Goal: Task Accomplishment & Management: Manage account settings

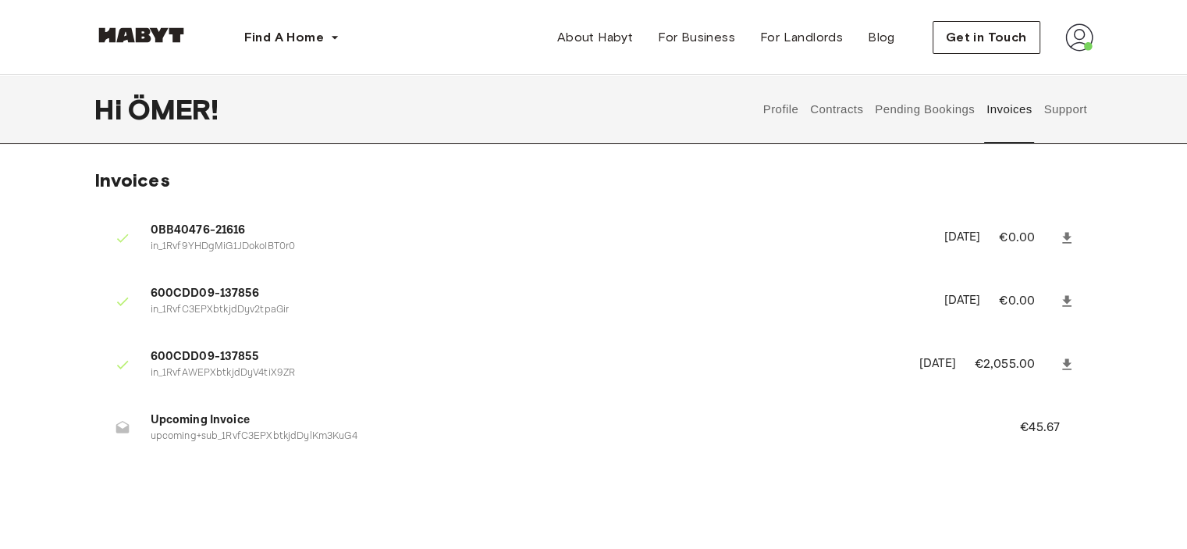
click at [897, 116] on button "Pending Bookings" at bounding box center [925, 109] width 104 height 69
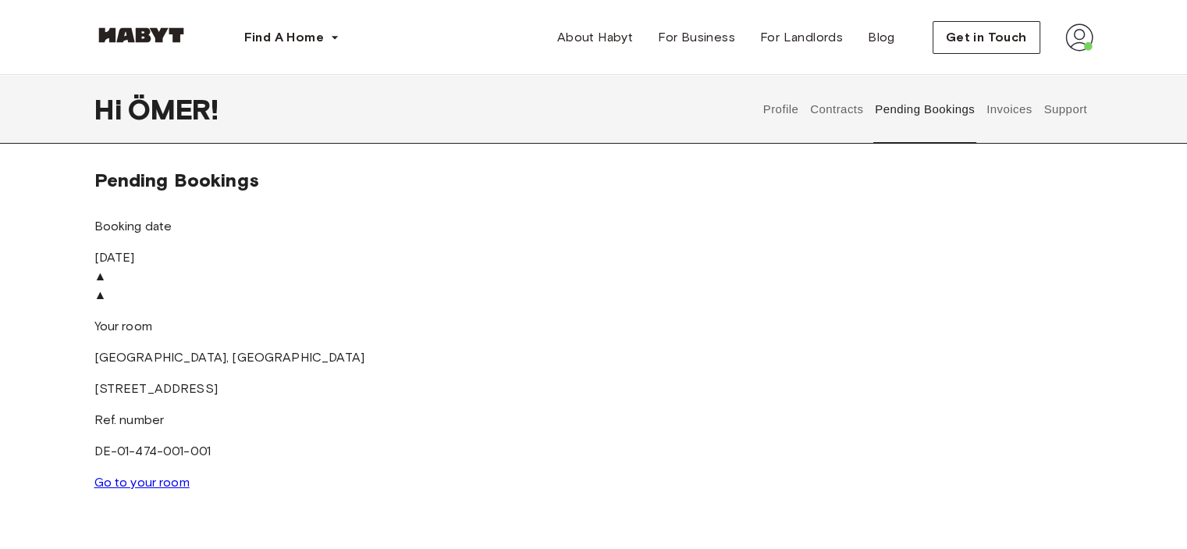
click at [767, 267] on img at bounding box center [593, 267] width 999 height 0
click at [190, 474] on link "Go to your room" at bounding box center [141, 481] width 95 height 15
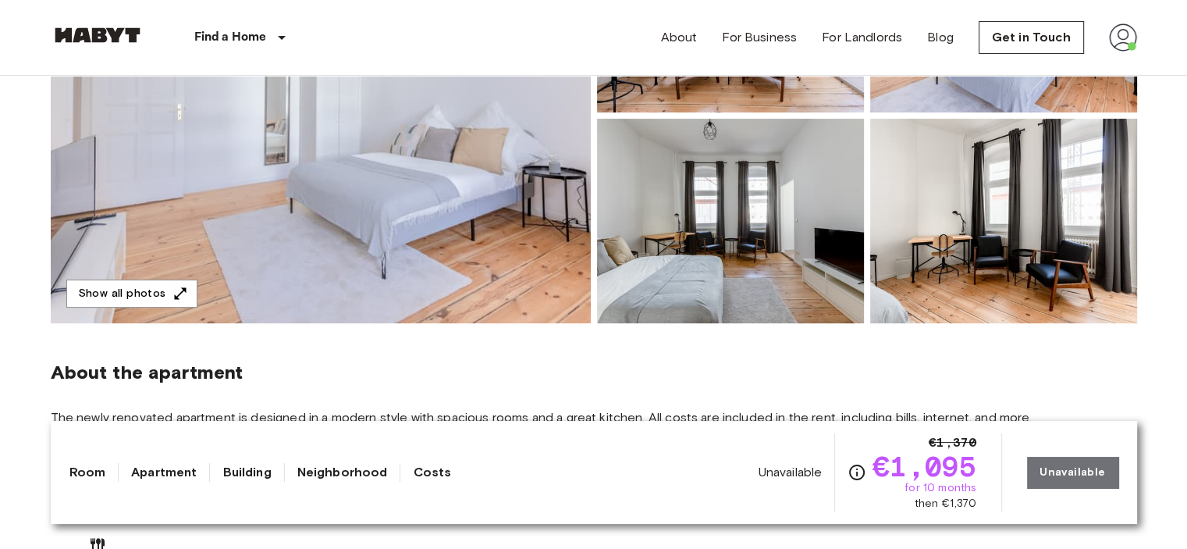
scroll to position [276, 0]
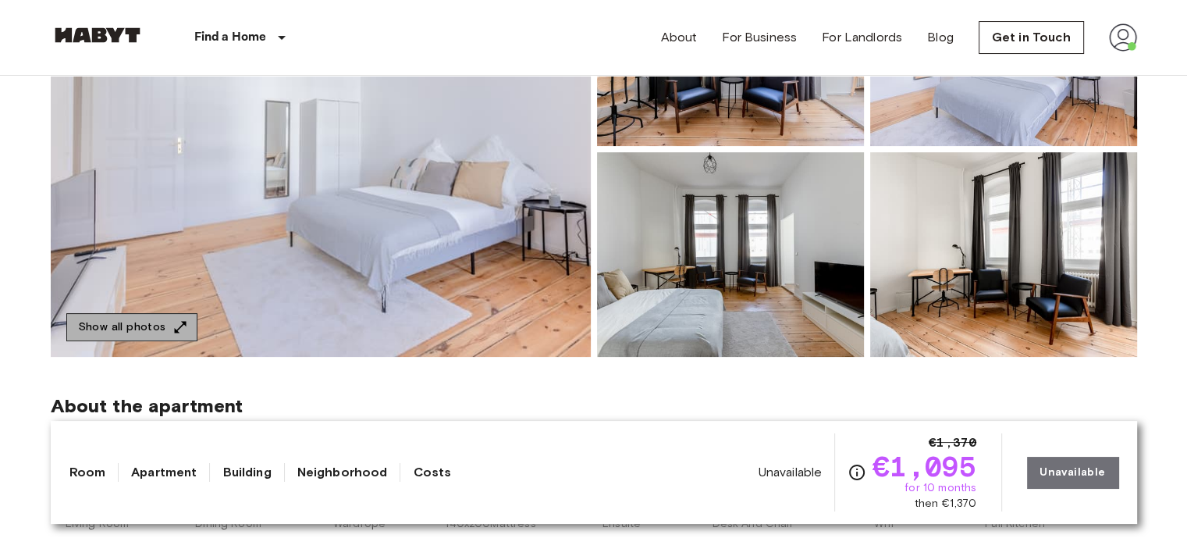
click at [152, 324] on button "Show all photos" at bounding box center [131, 327] width 131 height 29
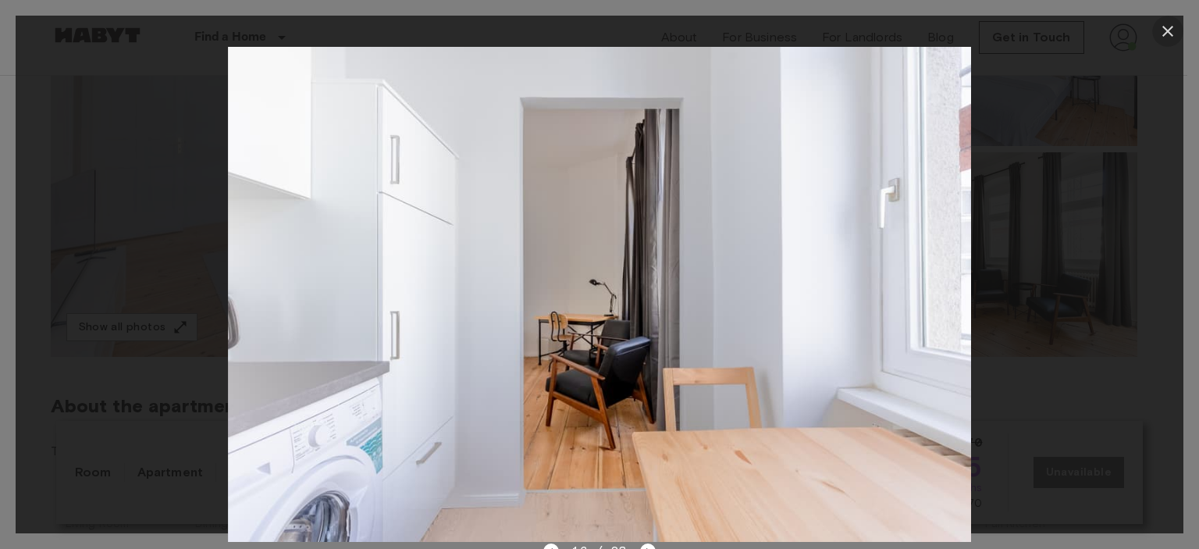
click at [1169, 30] on icon "button" at bounding box center [1167, 31] width 11 height 11
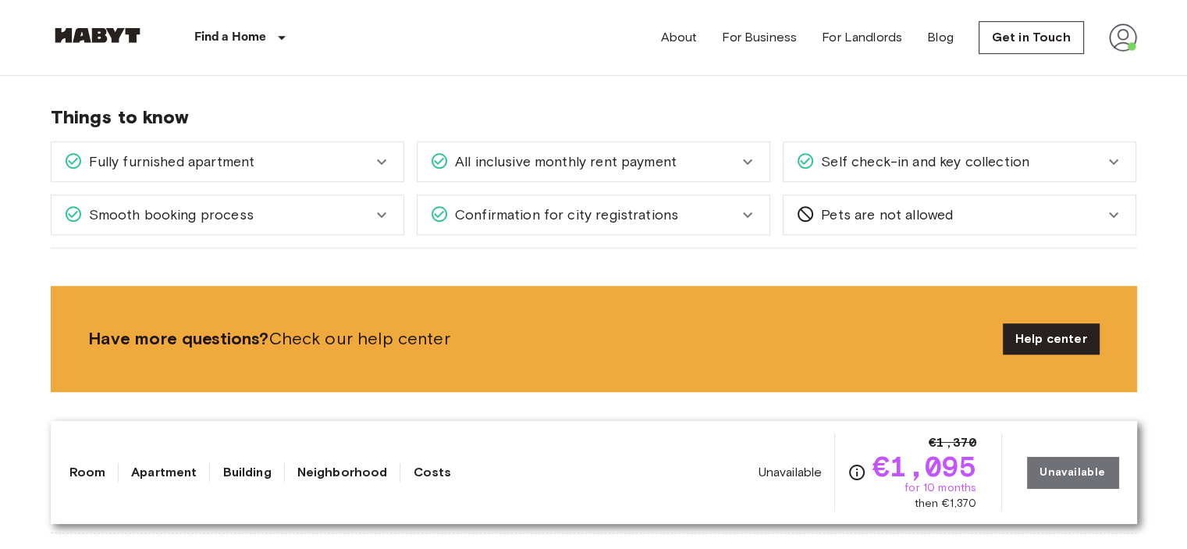
scroll to position [1235, 0]
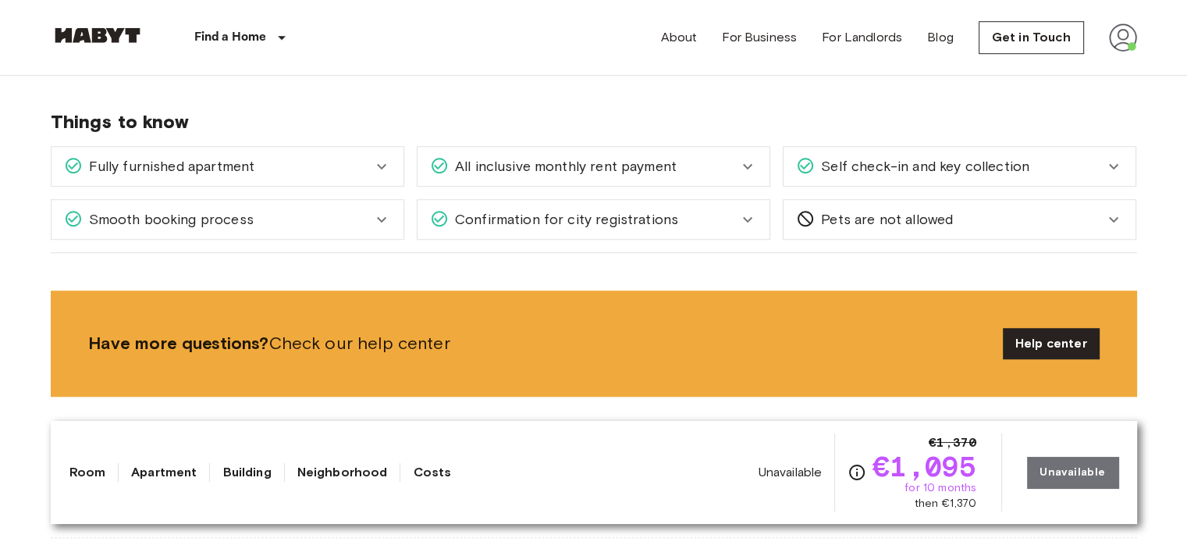
click at [384, 169] on icon at bounding box center [381, 166] width 19 height 19
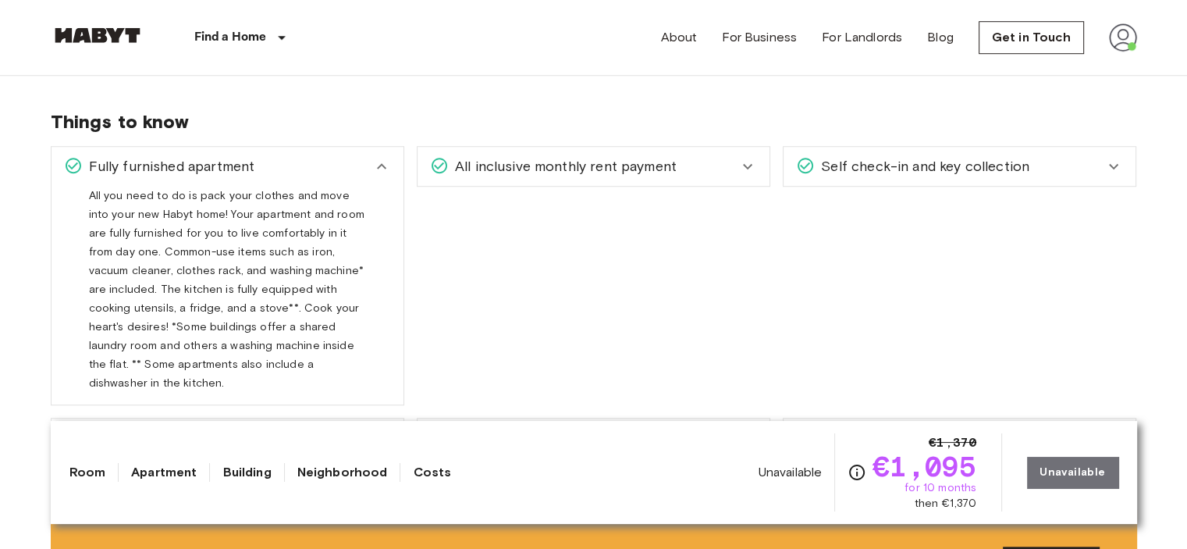
click at [378, 168] on icon at bounding box center [381, 166] width 19 height 19
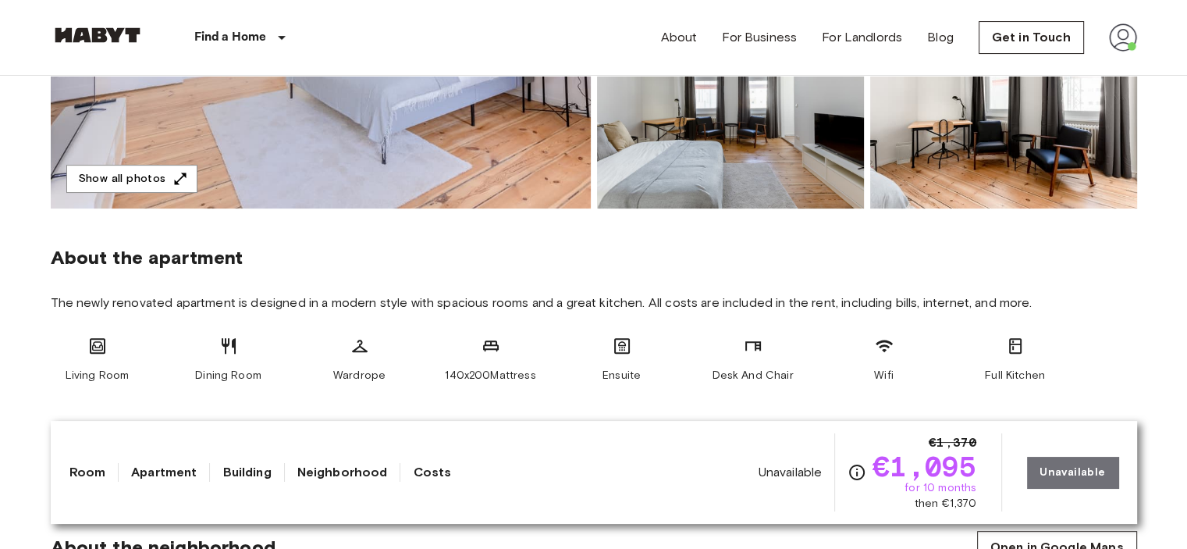
scroll to position [44, 0]
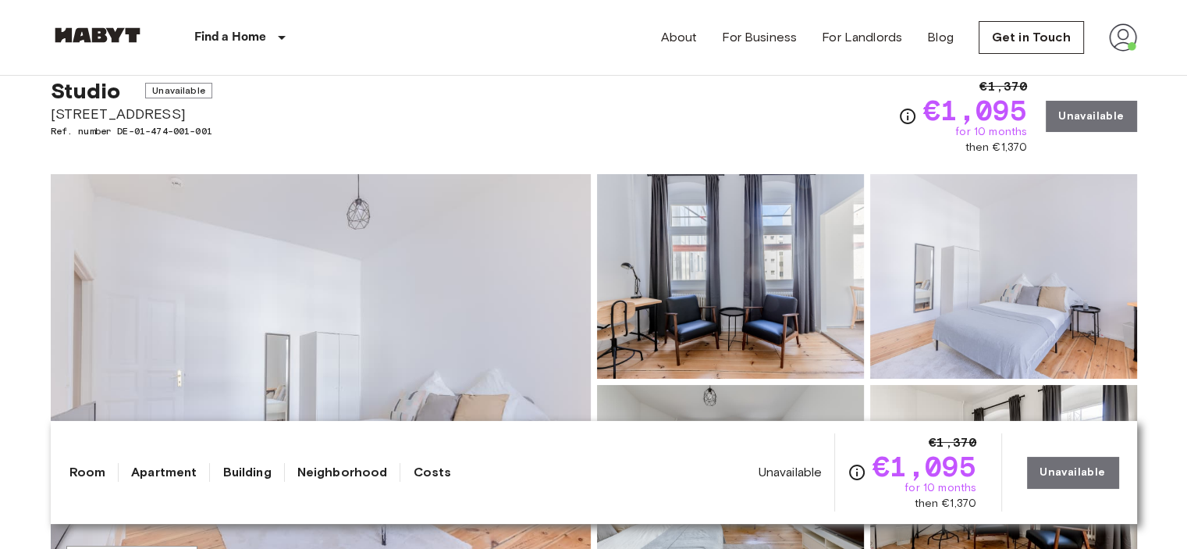
click at [1124, 41] on img at bounding box center [1123, 37] width 28 height 28
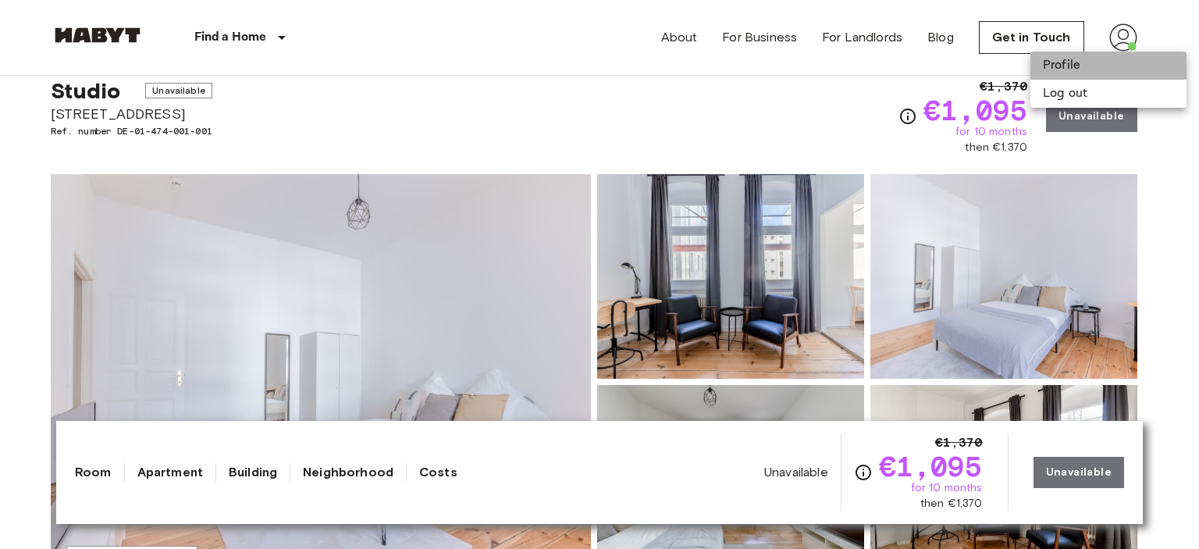
click at [1086, 67] on li "Profile" at bounding box center [1108, 66] width 156 height 28
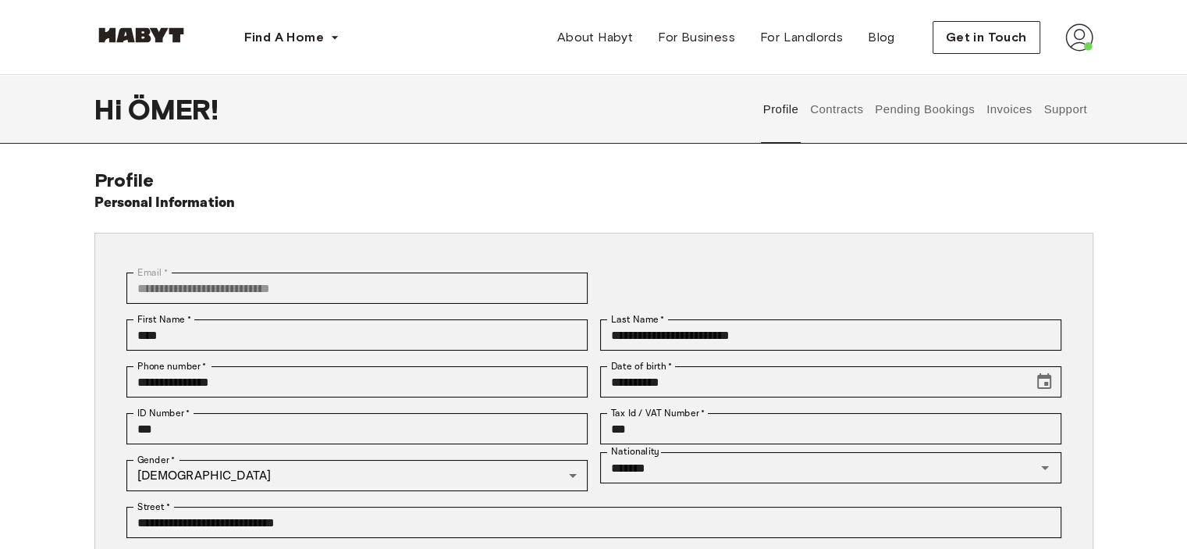
click at [822, 96] on button "Contracts" at bounding box center [836, 109] width 57 height 69
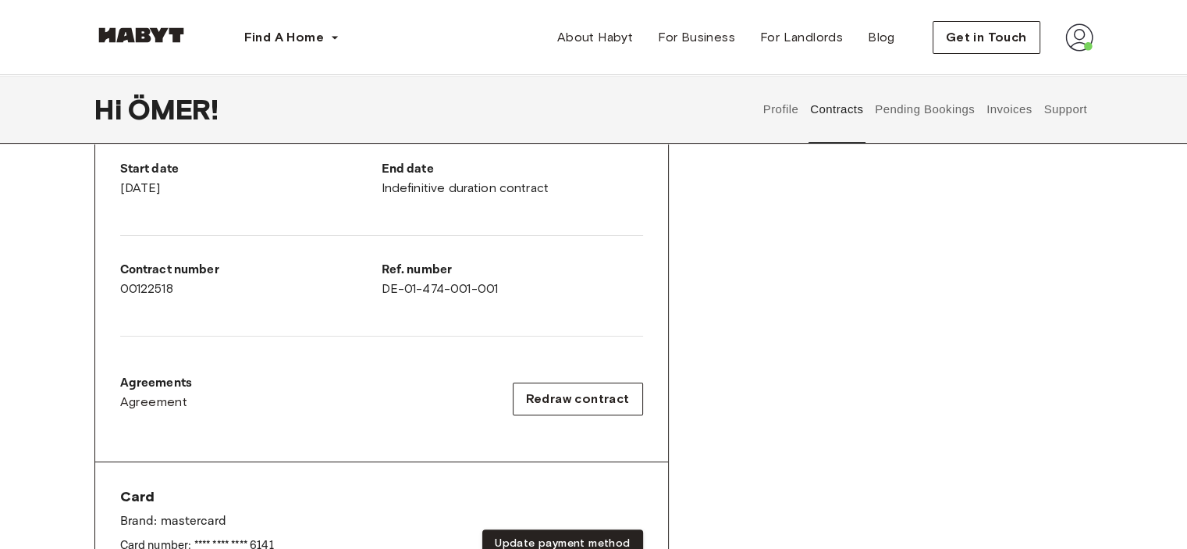
scroll to position [281, 0]
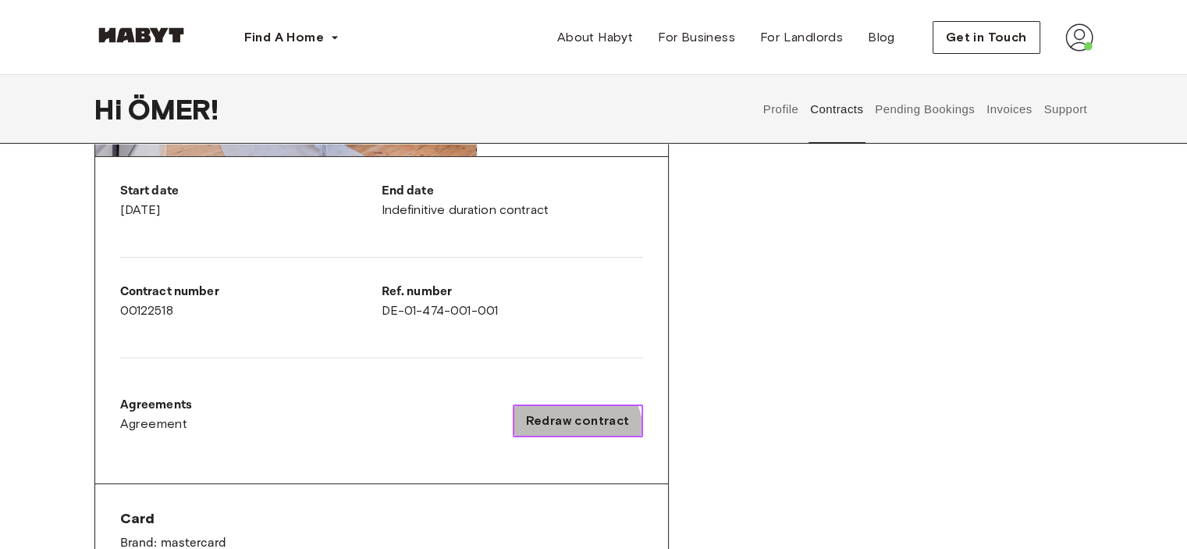
click at [566, 432] on button "Redraw contract" at bounding box center [578, 420] width 130 height 33
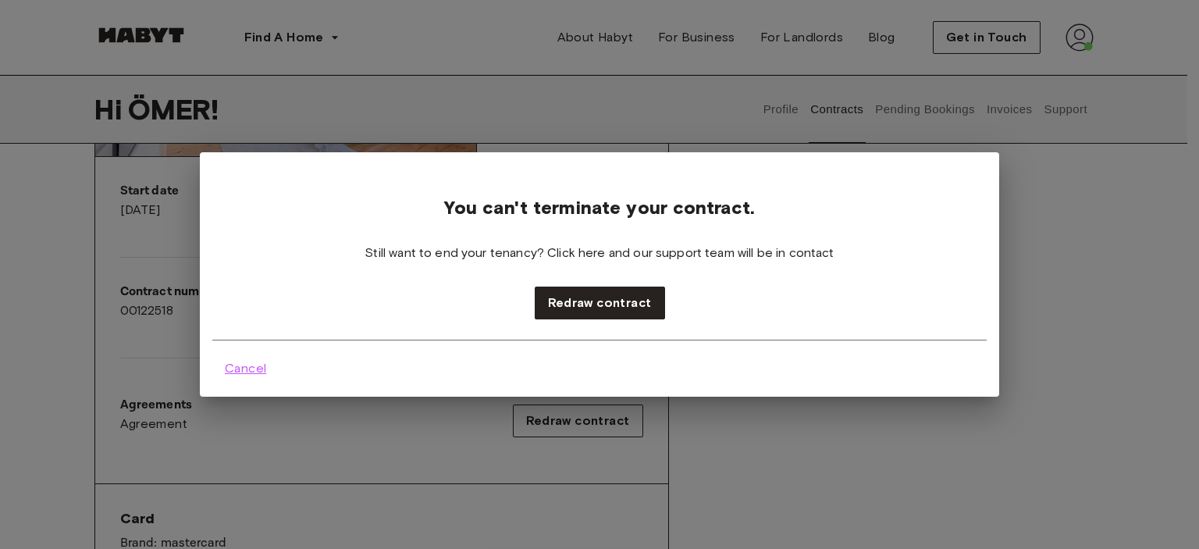
click at [265, 368] on button "Cancel" at bounding box center [245, 368] width 66 height 31
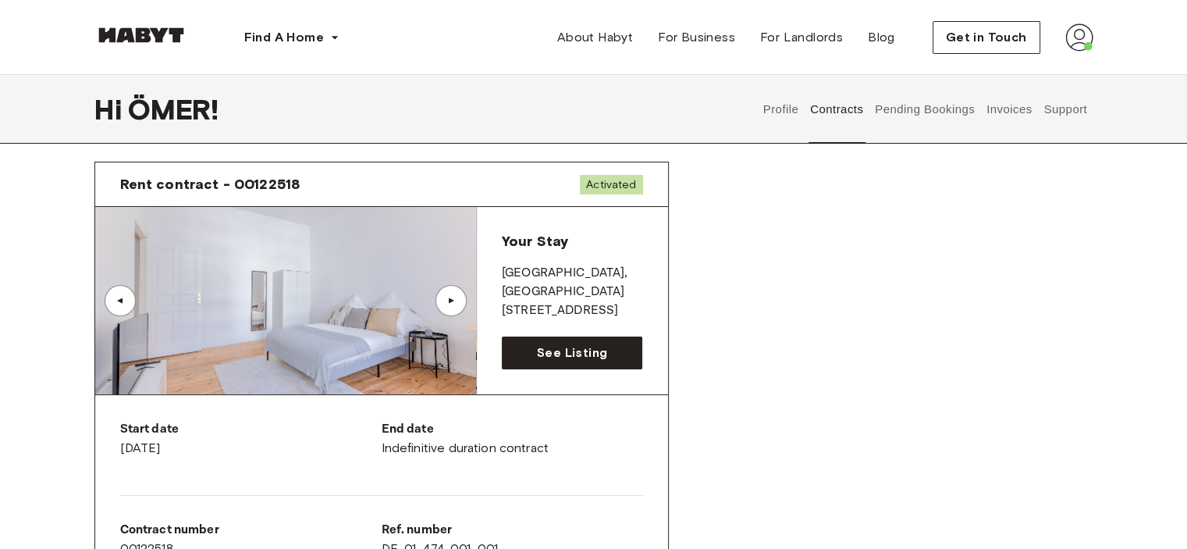
scroll to position [12, 0]
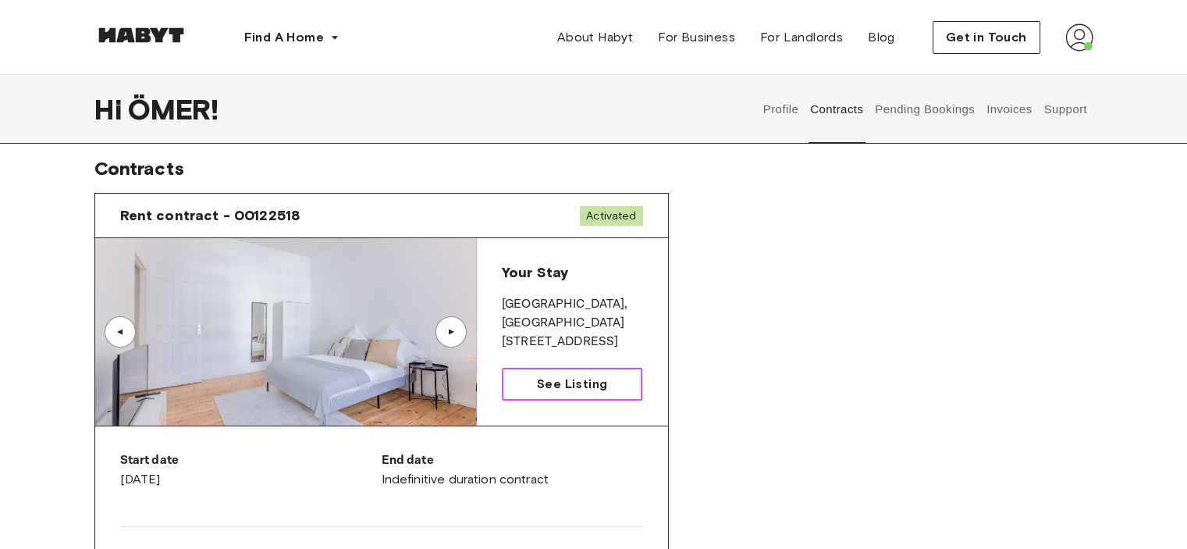
click at [566, 392] on span "See Listing" at bounding box center [572, 384] width 70 height 19
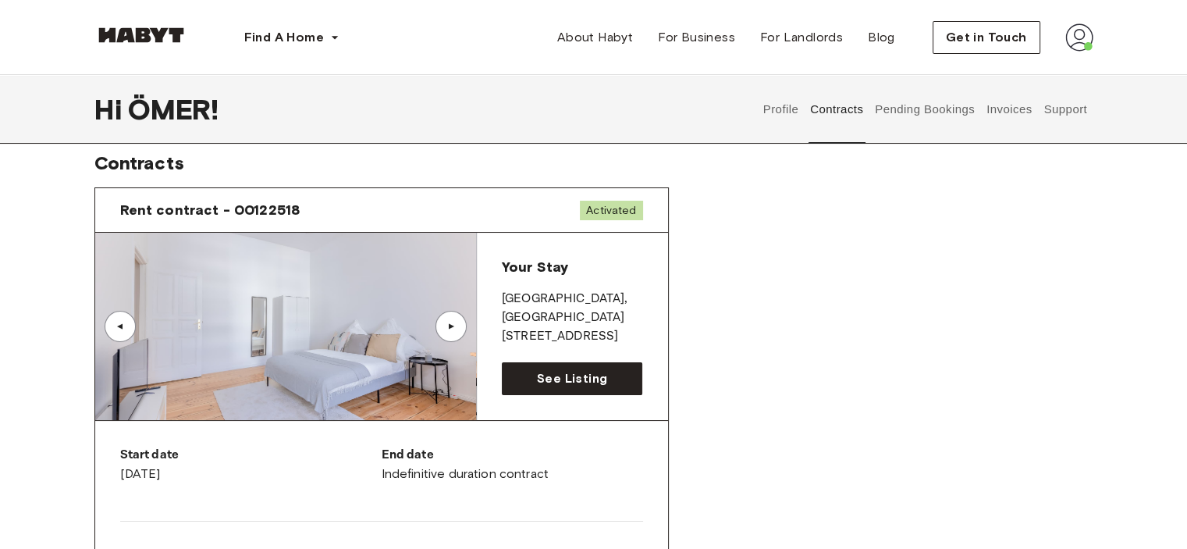
scroll to position [15, 0]
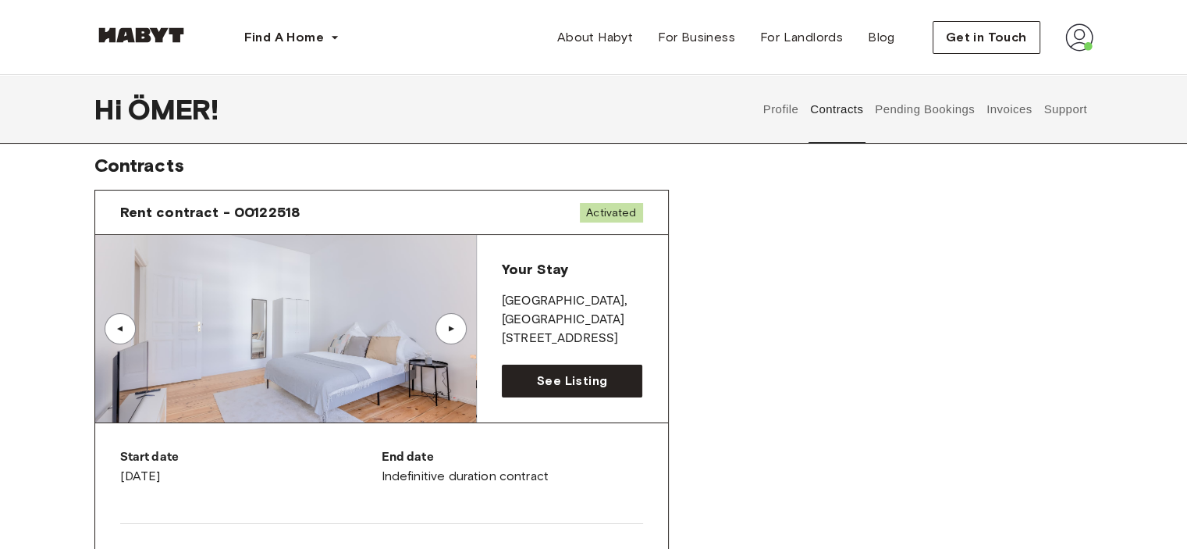
click at [1003, 113] on button "Invoices" at bounding box center [1008, 109] width 49 height 69
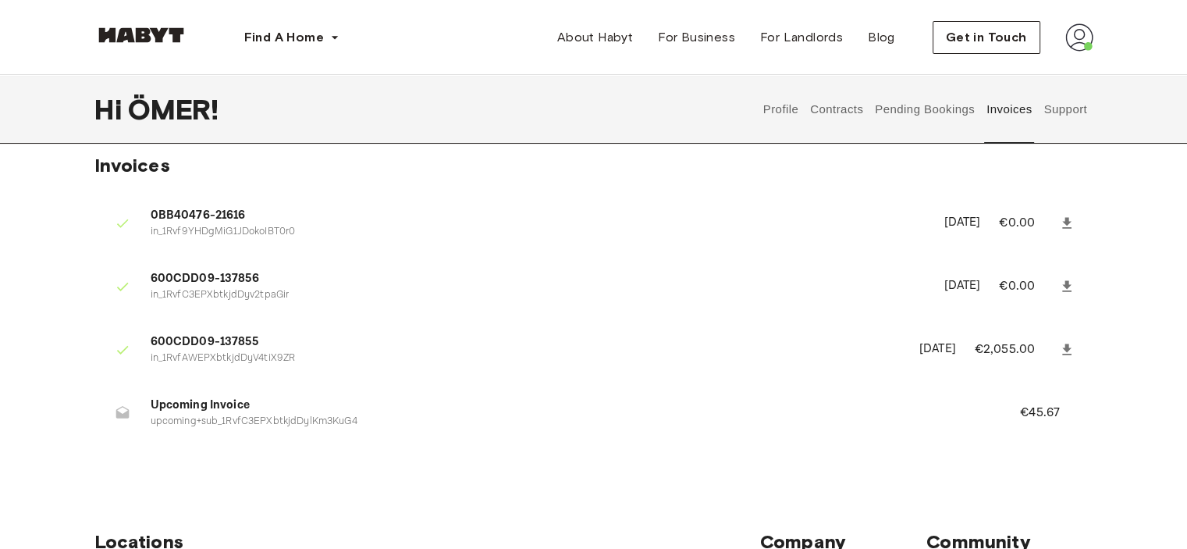
click at [1069, 113] on button "Support" at bounding box center [1066, 109] width 48 height 69
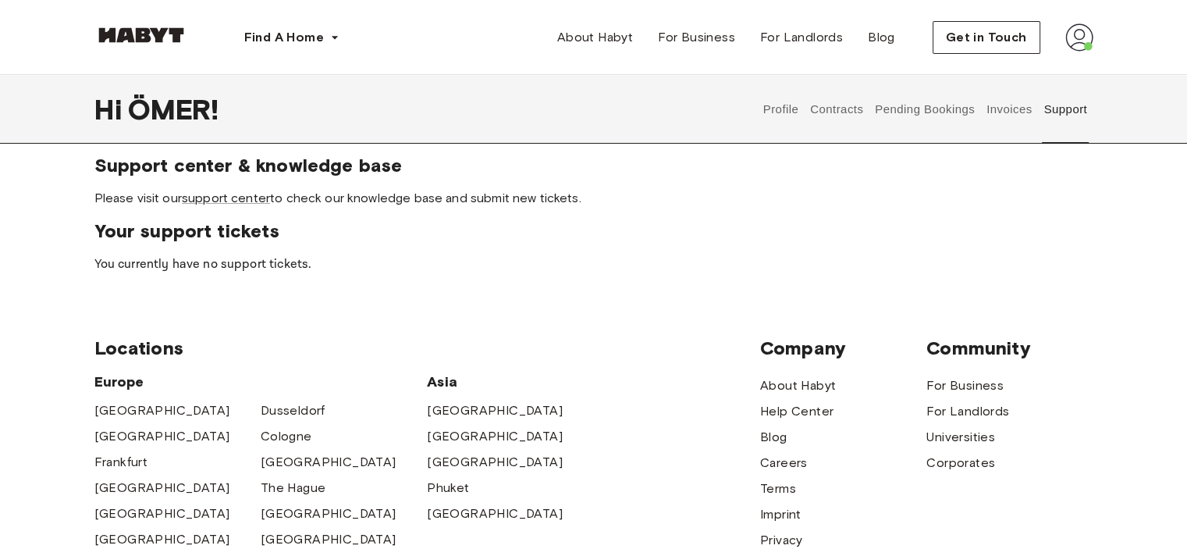
click at [961, 121] on button "Pending Bookings" at bounding box center [925, 109] width 104 height 69
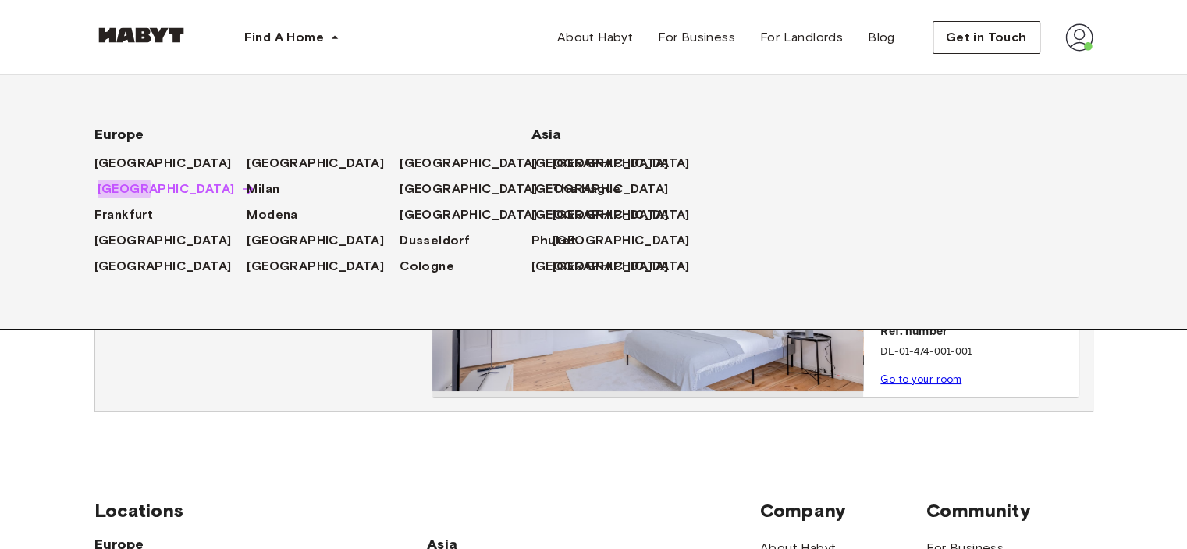
click at [119, 190] on span "[GEOGRAPHIC_DATA]" at bounding box center [166, 188] width 137 height 19
